Goal: Transaction & Acquisition: Purchase product/service

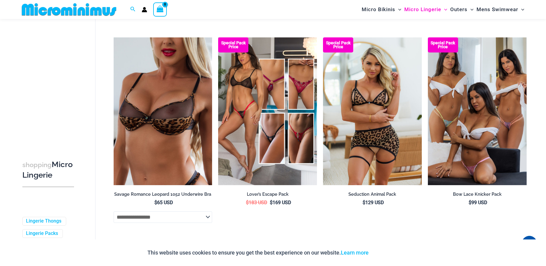
scroll to position [1475, 0]
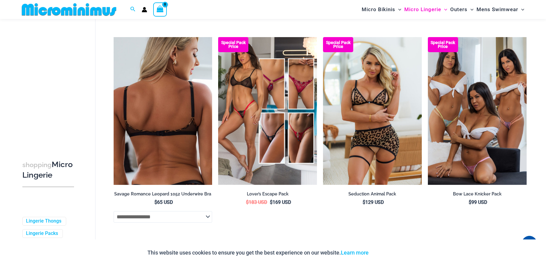
click at [151, 114] on img at bounding box center [163, 111] width 99 height 148
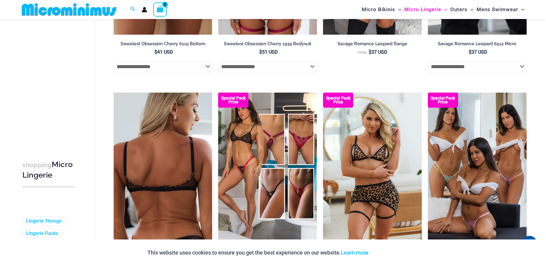
scroll to position [1404, 0]
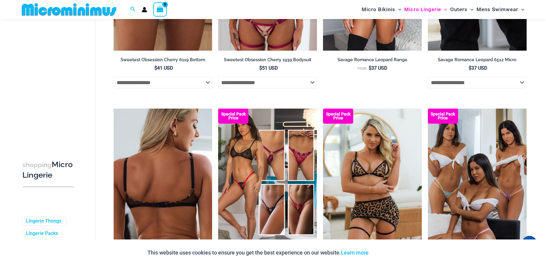
click at [161, 218] on img at bounding box center [163, 183] width 99 height 148
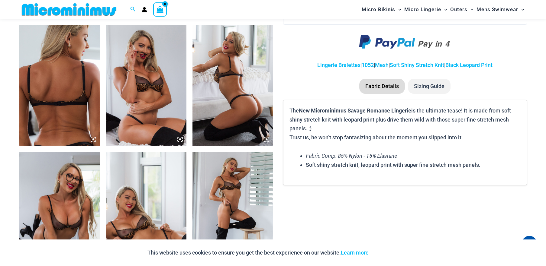
scroll to position [418, 0]
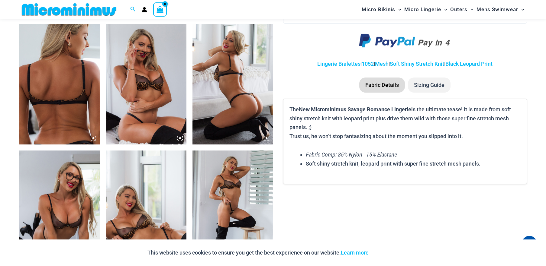
click at [75, 106] on img at bounding box center [59, 84] width 81 height 121
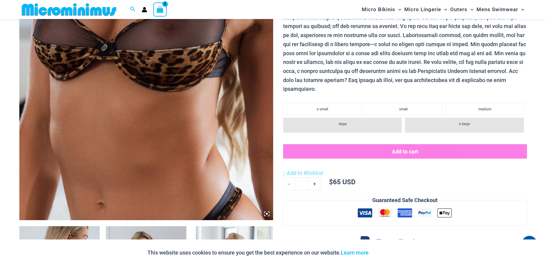
scroll to position [216, 0]
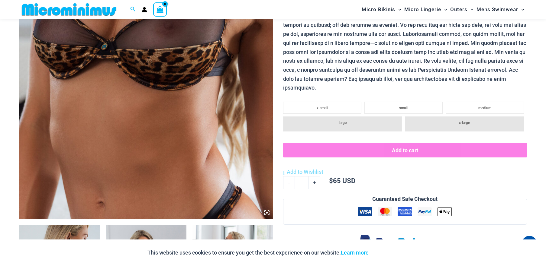
click at [473, 125] on li "x-large" at bounding box center [464, 124] width 119 height 15
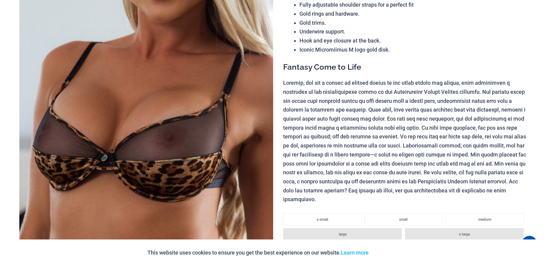
scroll to position [0, 0]
